Goal: Navigation & Orientation: Understand site structure

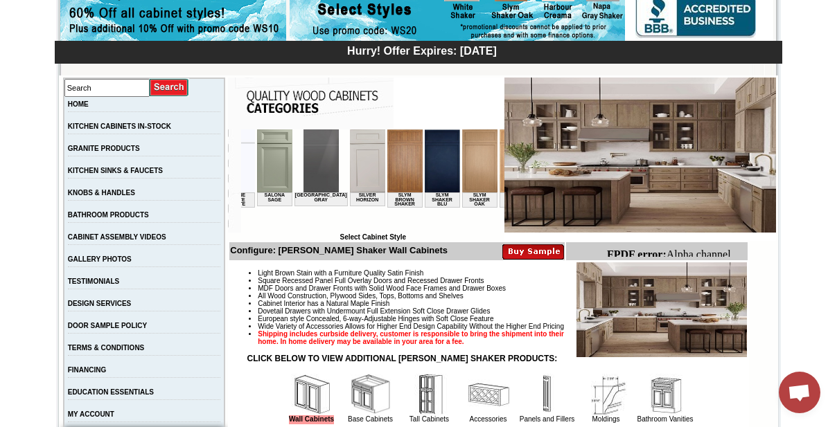
scroll to position [0, 2049]
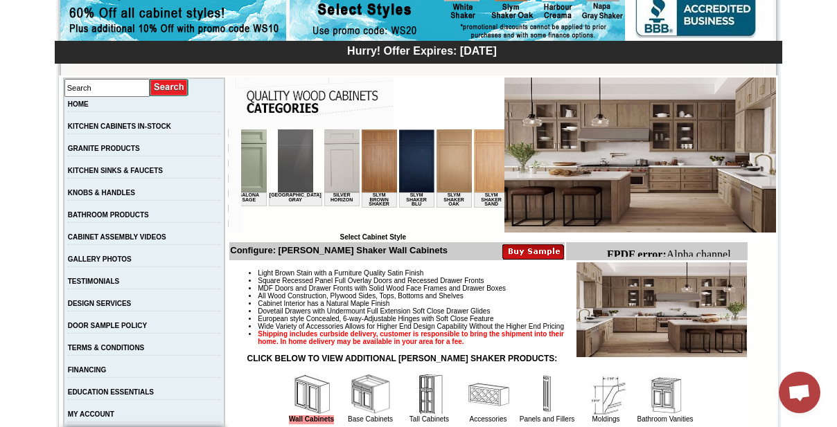
click at [549, 169] on img at bounding box center [566, 161] width 35 height 63
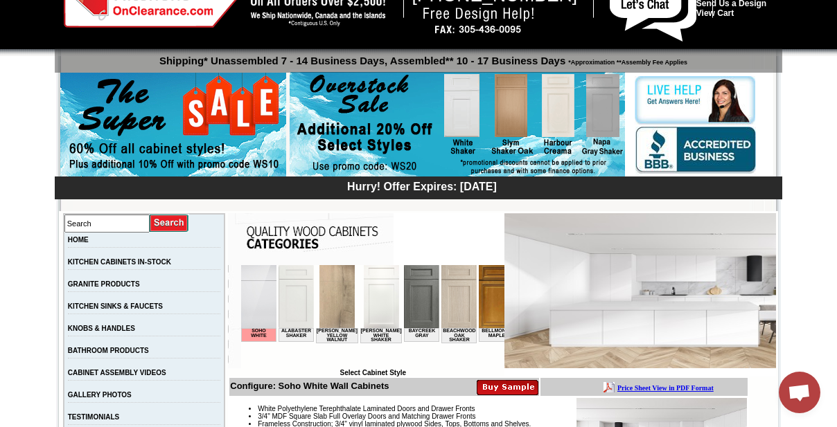
scroll to position [125, 0]
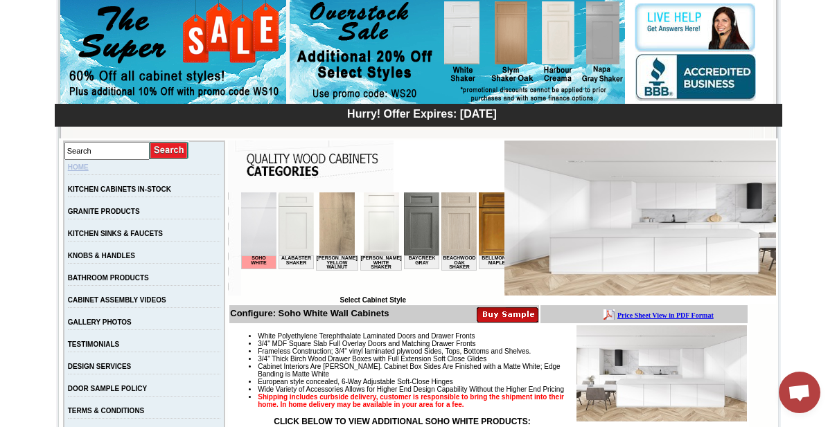
click at [89, 166] on link "HOME" at bounding box center [78, 167] width 21 height 8
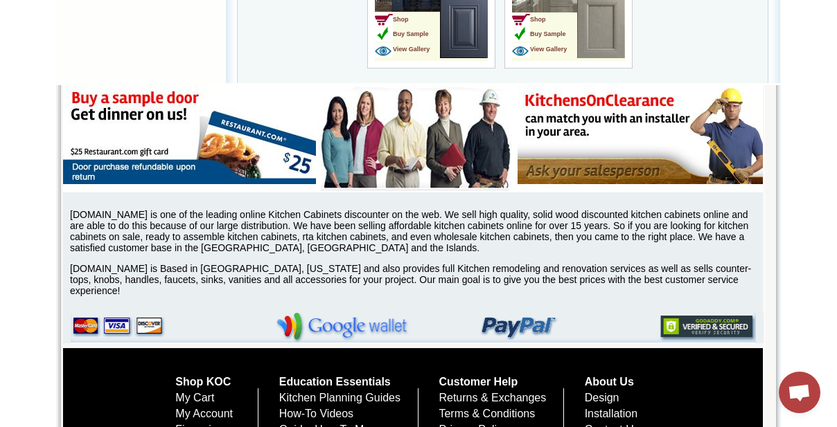
scroll to position [4075, 0]
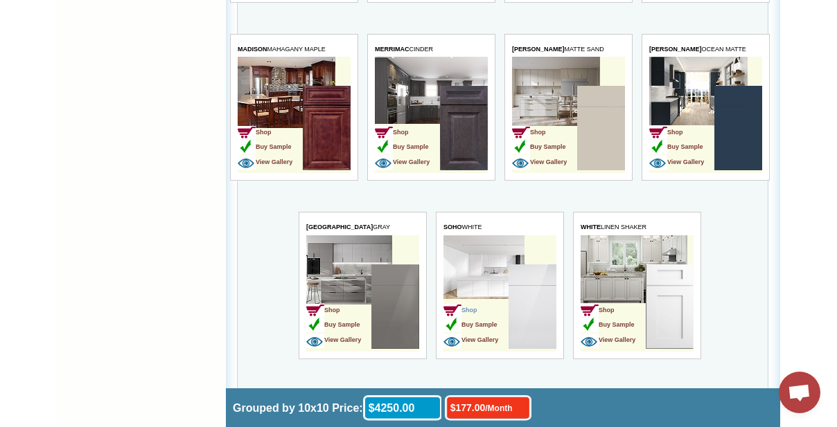
click at [474, 307] on span "Shop" at bounding box center [460, 310] width 34 height 7
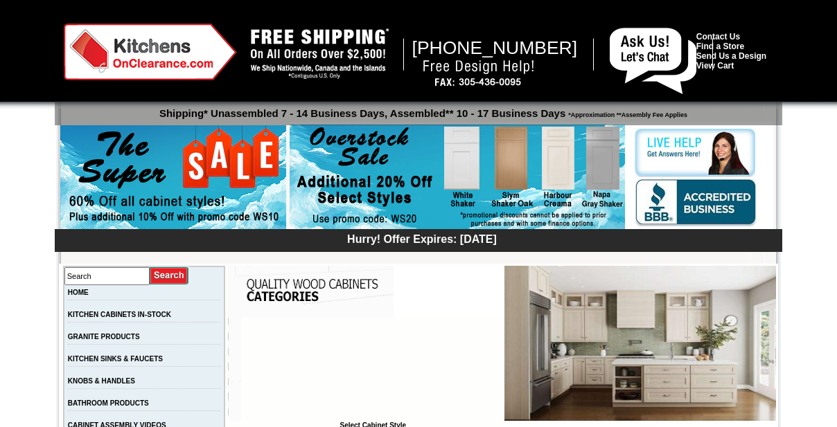
scroll to position [188, 0]
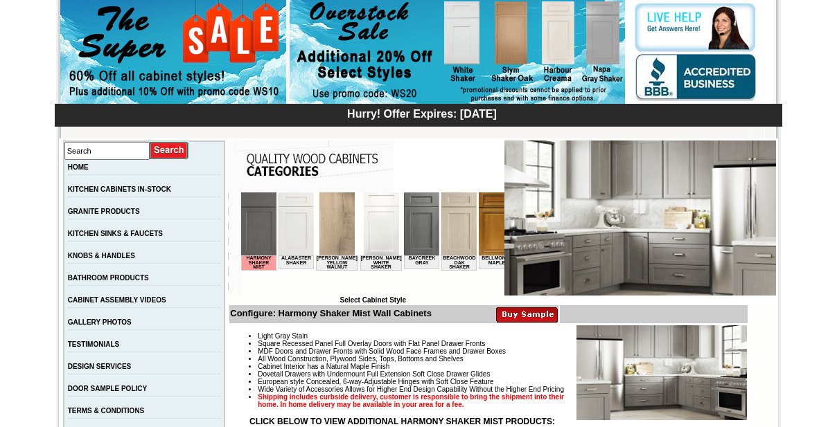
scroll to position [0, 1050]
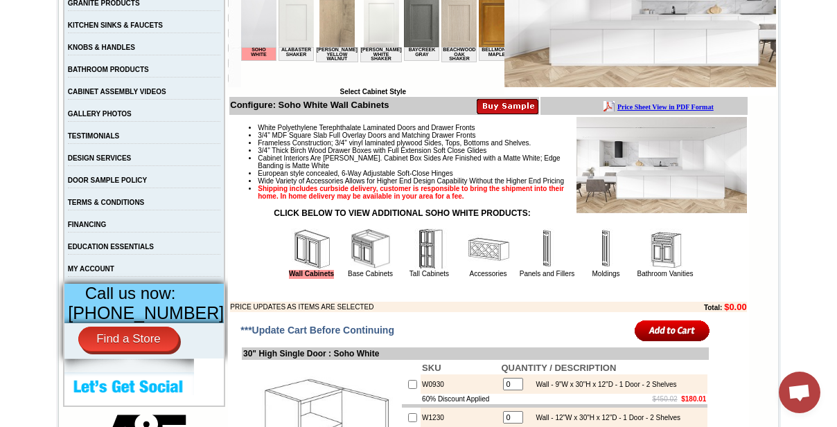
scroll to position [344, 0]
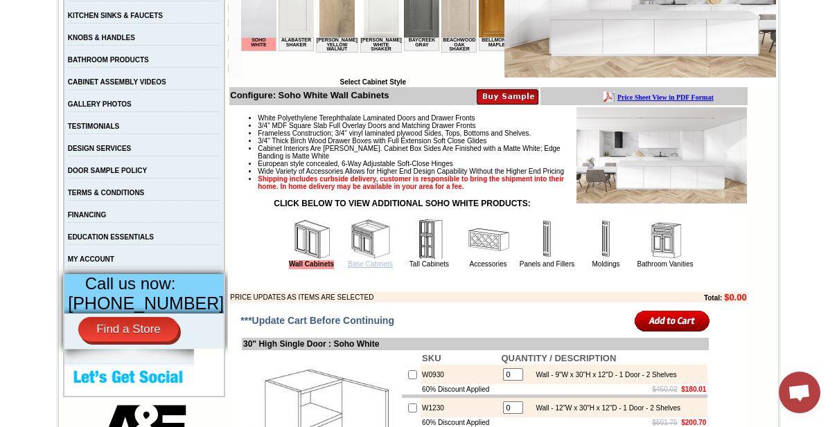
click at [373, 268] on link "Base Cabinets" at bounding box center [370, 264] width 45 height 8
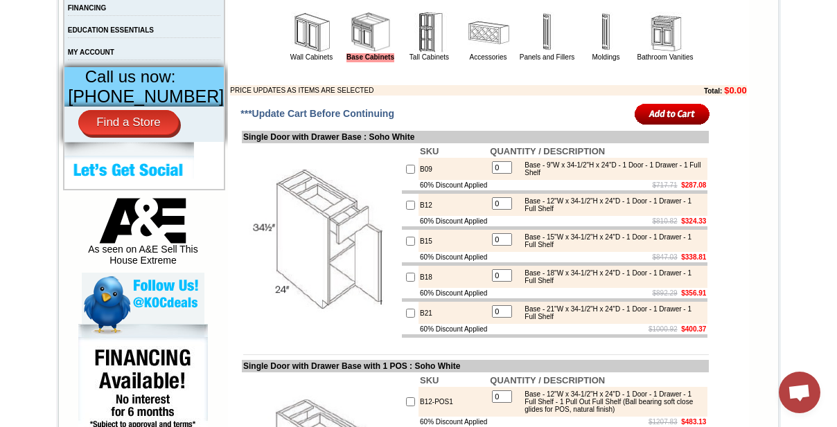
scroll to position [564, 0]
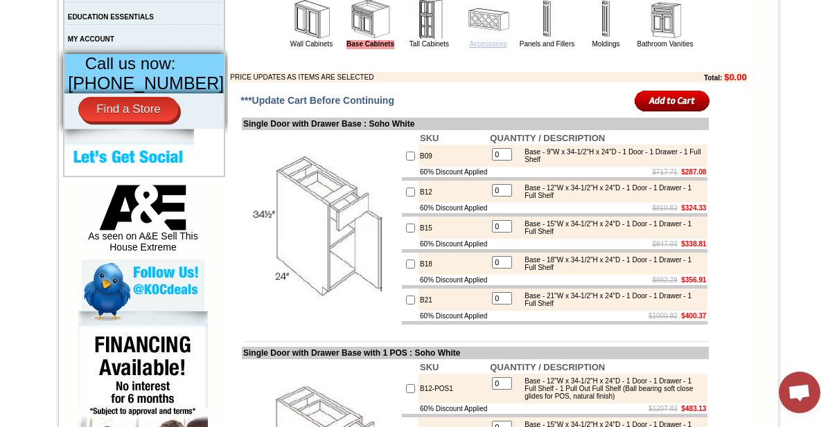
click at [483, 48] on link "Accessories" at bounding box center [488, 44] width 37 height 8
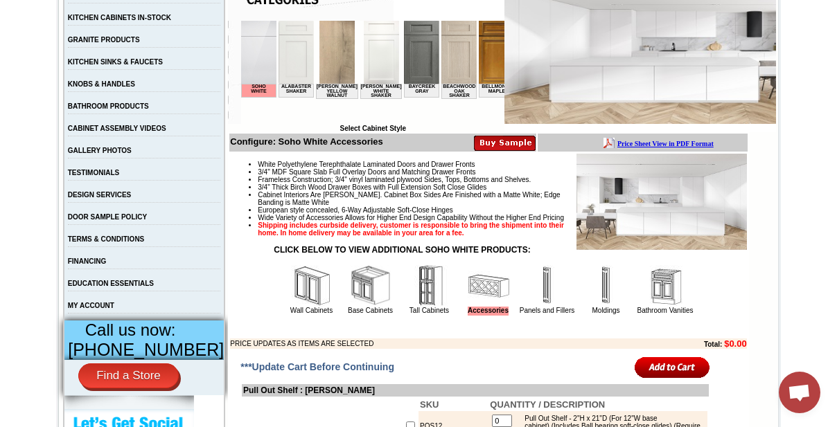
scroll to position [344, 0]
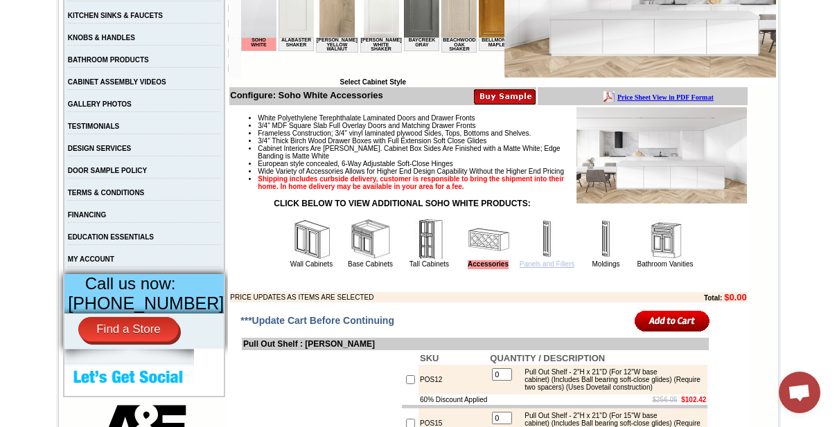
click at [528, 268] on link "Panels and Fillers" at bounding box center [546, 264] width 55 height 8
